Goal: Information Seeking & Learning: Learn about a topic

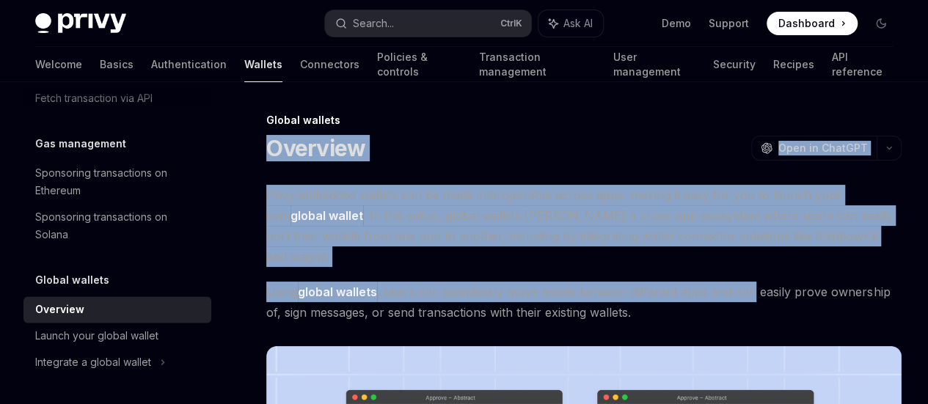
drag, startPoint x: 263, startPoint y: 139, endPoint x: 420, endPoint y: 275, distance: 207.9
click at [430, 262] on span "Privy embedded wallets can be made interoperable across apps, making it easy fo…" at bounding box center [583, 226] width 635 height 82
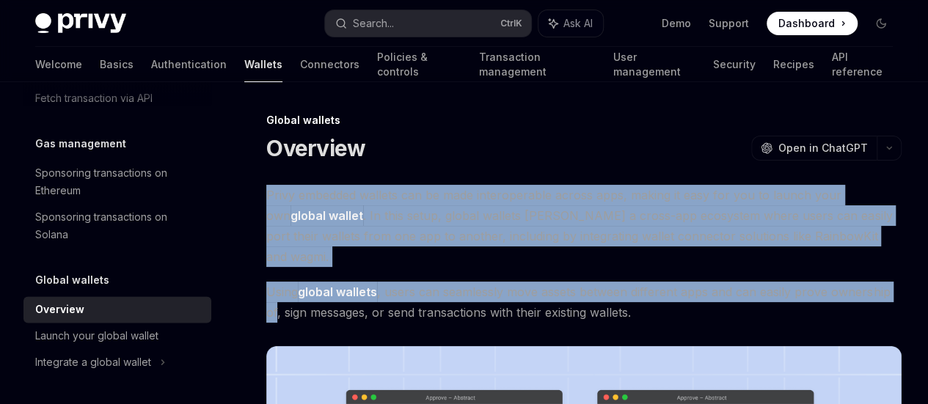
drag, startPoint x: 297, startPoint y: 218, endPoint x: 530, endPoint y: 334, distance: 259.8
click at [411, 227] on span "Privy embedded wallets can be made interoperable across apps, making it easy fo…" at bounding box center [583, 226] width 635 height 82
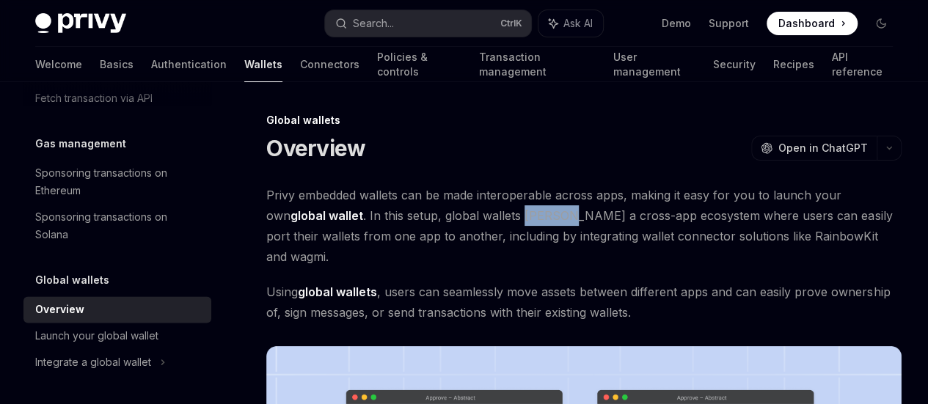
click at [411, 227] on span "Privy embedded wallets can be made interoperable across apps, making it easy fo…" at bounding box center [583, 226] width 635 height 82
click at [401, 208] on div at bounding box center [401, 208] width 0 height 0
click at [411, 224] on span "Privy embedded wallets can be made interoperable across apps, making it easy fo…" at bounding box center [583, 226] width 635 height 82
drag, startPoint x: 340, startPoint y: 230, endPoint x: 323, endPoint y: 219, distance: 19.7
click at [337, 230] on span "Privy embedded wallets can be made interoperable across apps, making it easy fo…" at bounding box center [583, 226] width 635 height 82
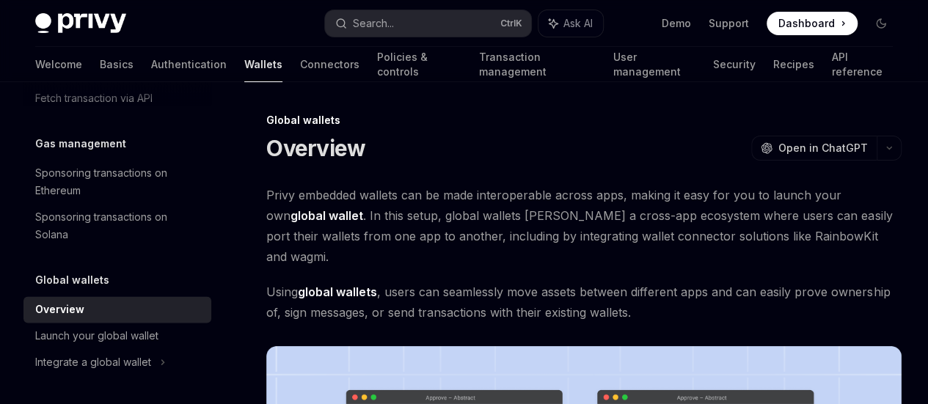
click at [285, 189] on span "Privy embedded wallets can be made interoperable across apps, making it easy fo…" at bounding box center [583, 226] width 635 height 82
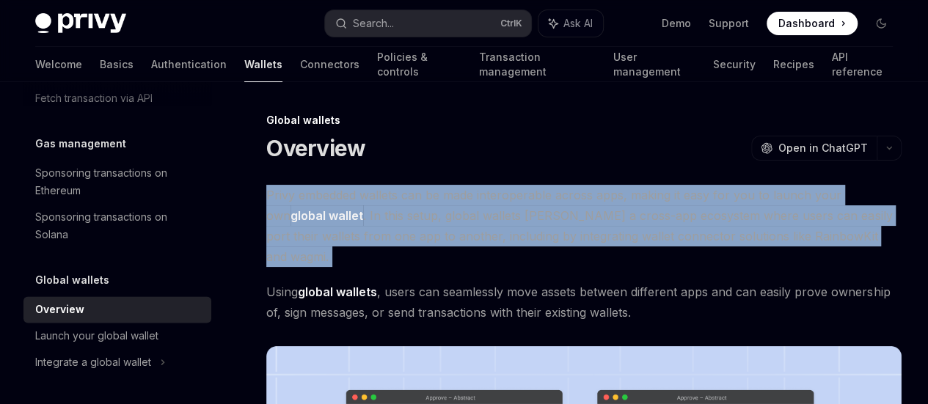
click at [285, 189] on span "Privy embedded wallets can be made interoperable across apps, making it easy fo…" at bounding box center [583, 226] width 635 height 82
click at [296, 192] on span "Privy embedded wallets can be made interoperable across apps, making it easy fo…" at bounding box center [583, 226] width 635 height 82
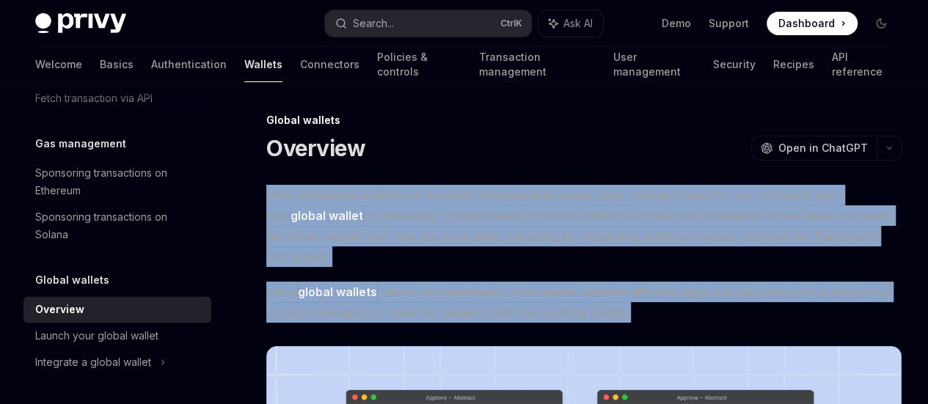
drag, startPoint x: 265, startPoint y: 191, endPoint x: 483, endPoint y: 321, distance: 254.2
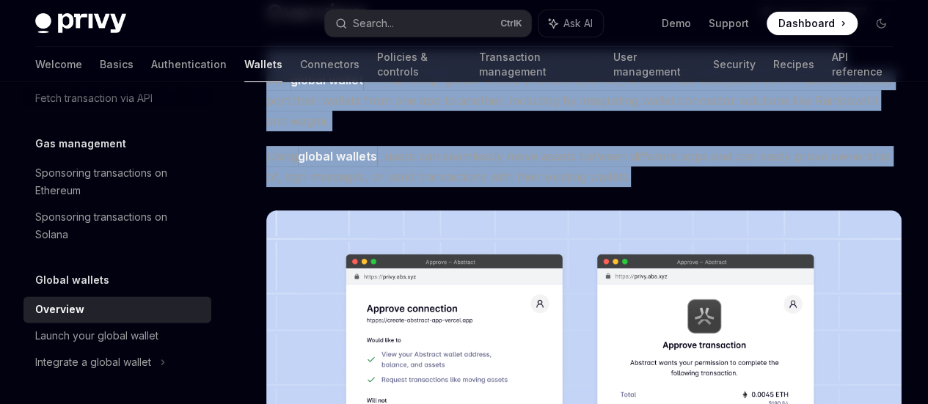
scroll to position [293, 0]
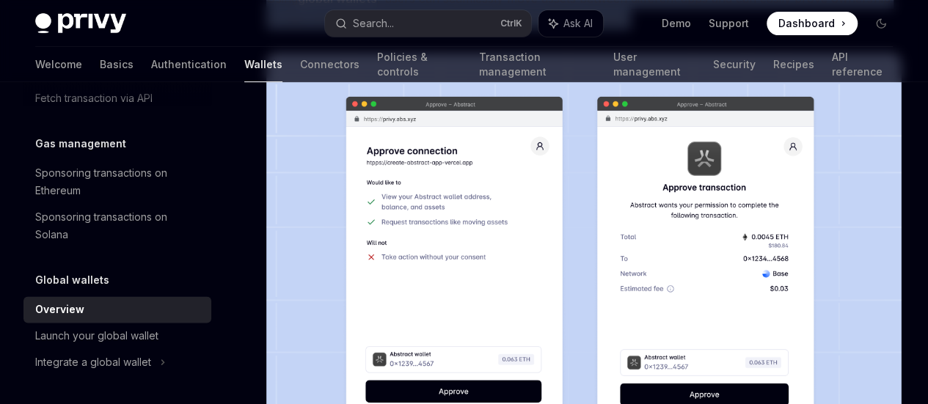
click at [422, 280] on img at bounding box center [583, 280] width 635 height 454
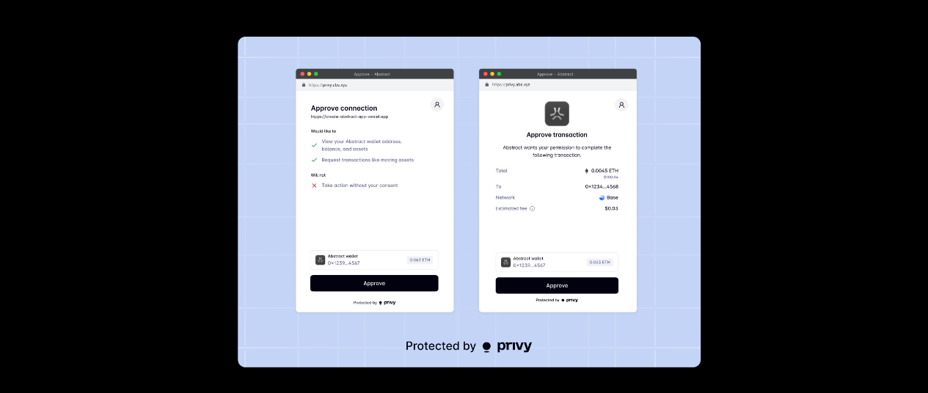
click at [422, 280] on img at bounding box center [469, 202] width 463 height 331
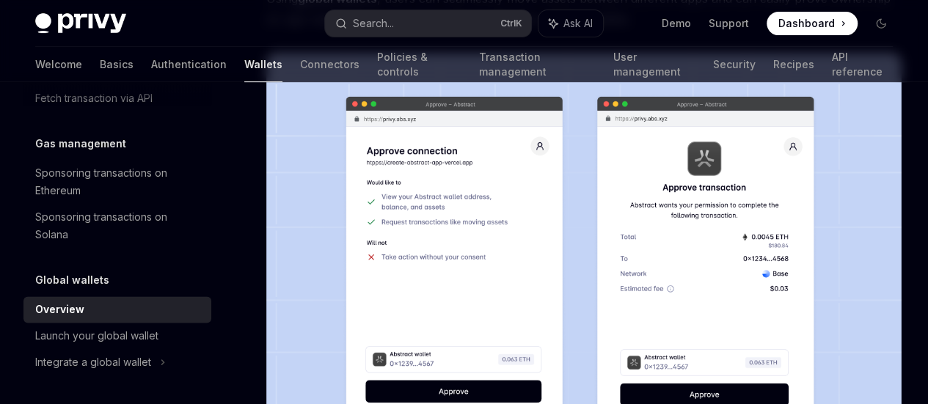
click at [422, 280] on img at bounding box center [583, 280] width 635 height 454
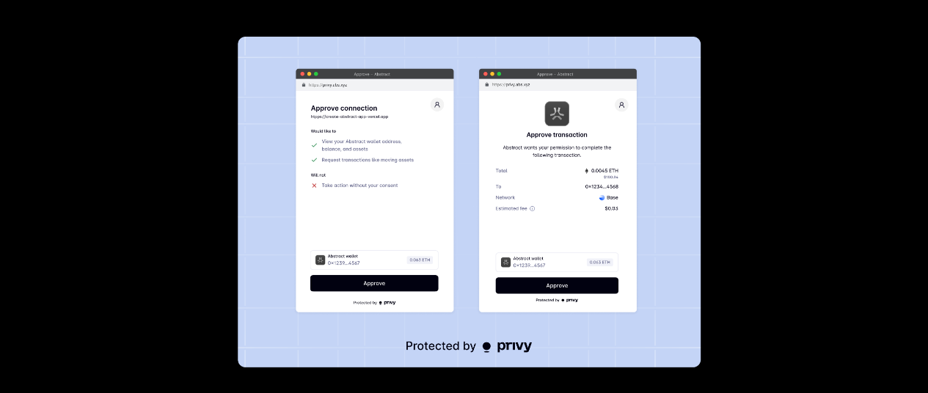
click at [422, 280] on img at bounding box center [469, 202] width 463 height 331
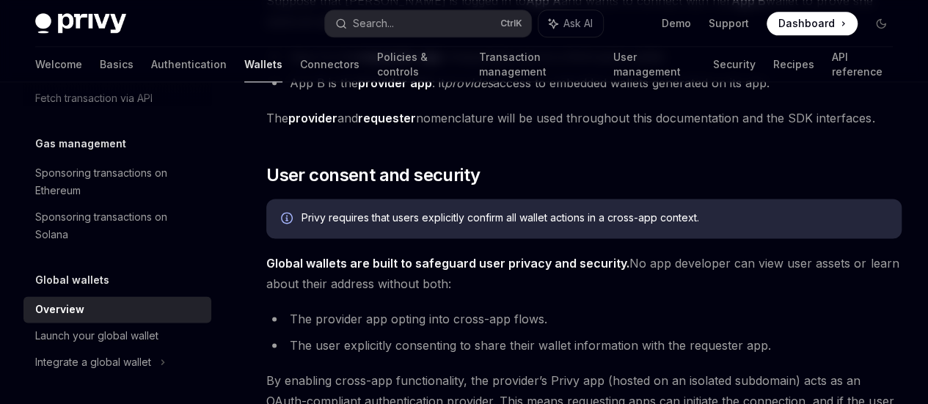
scroll to position [733, 0]
